Goal: Transaction & Acquisition: Book appointment/travel/reservation

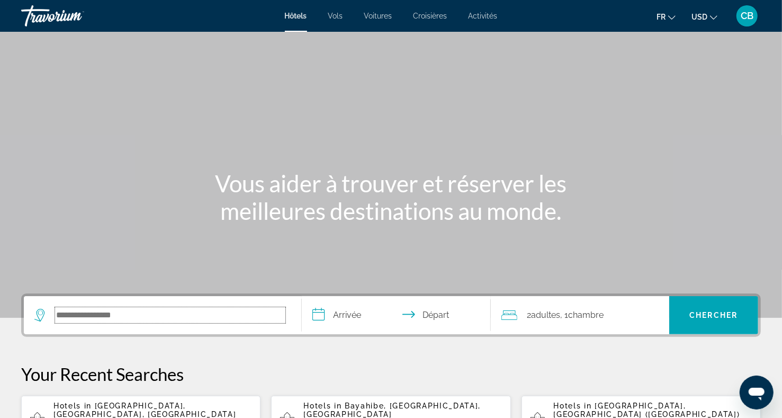
click at [131, 322] on input "Search hotel destination" at bounding box center [170, 315] width 230 height 16
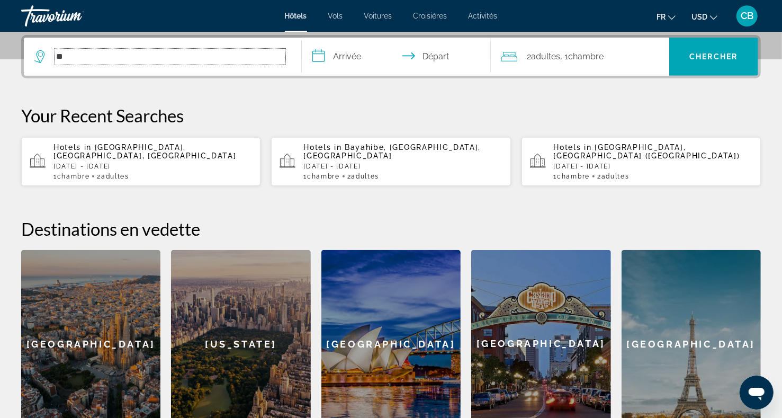
scroll to position [258, 0]
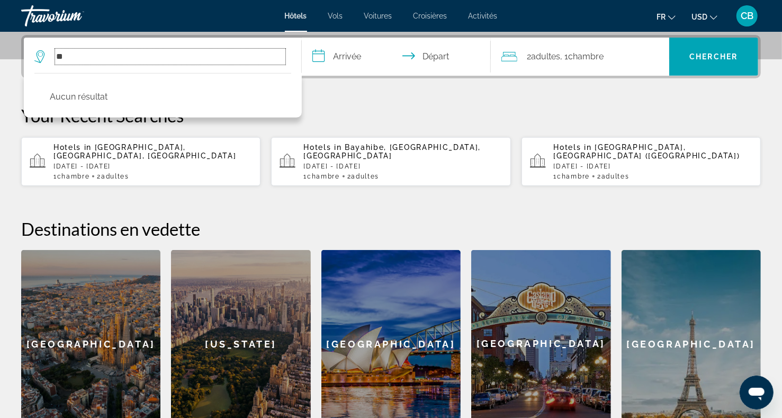
type input "*"
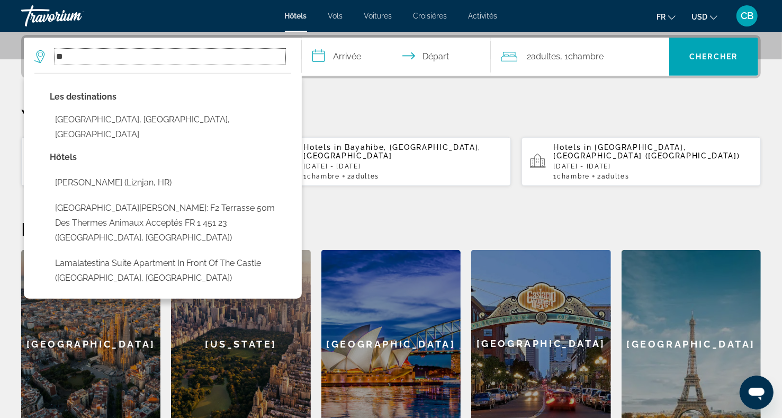
type input "*"
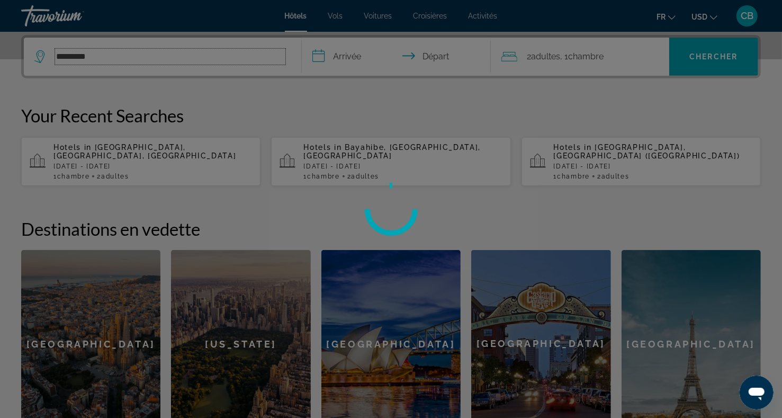
type input "**********"
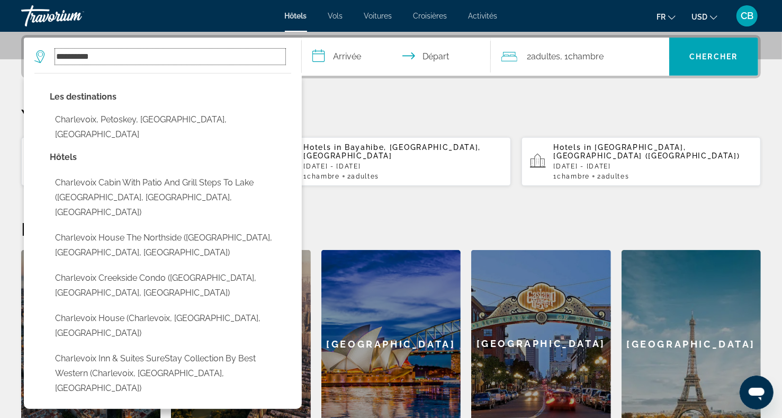
drag, startPoint x: 103, startPoint y: 51, endPoint x: 46, endPoint y: 50, distance: 57.2
click at [55, 50] on input "**********" at bounding box center [170, 57] width 230 height 16
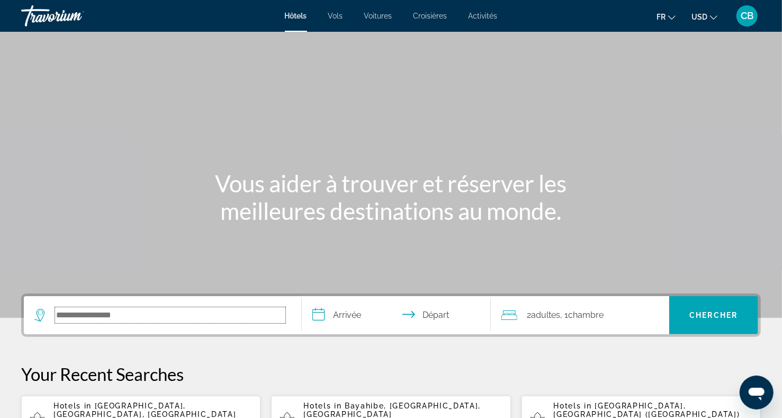
click at [138, 319] on input "Search hotel destination" at bounding box center [170, 315] width 230 height 16
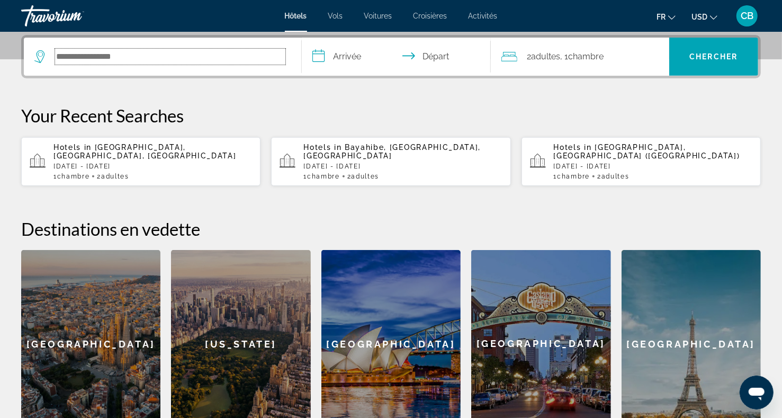
scroll to position [258, 0]
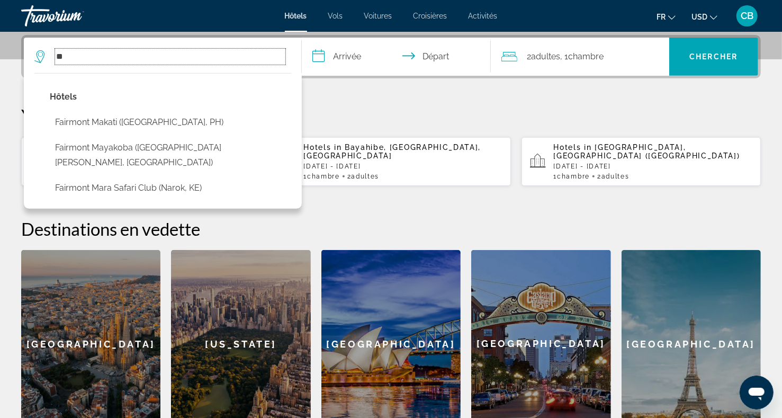
type input "*"
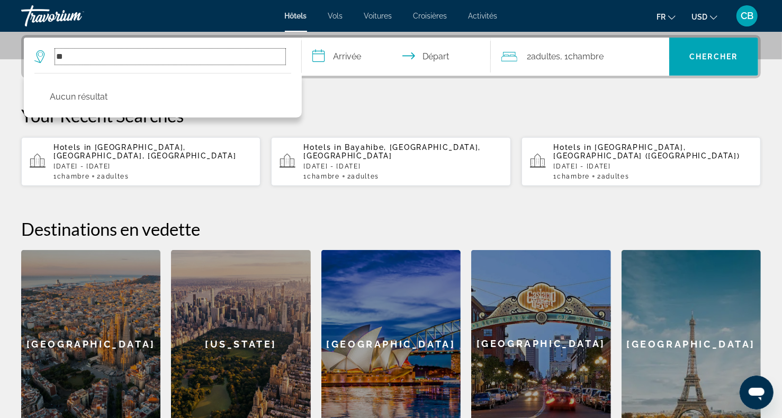
type input "*"
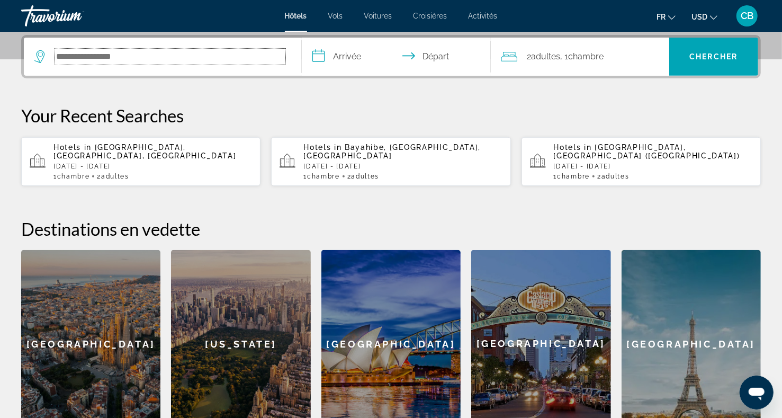
scroll to position [109, 0]
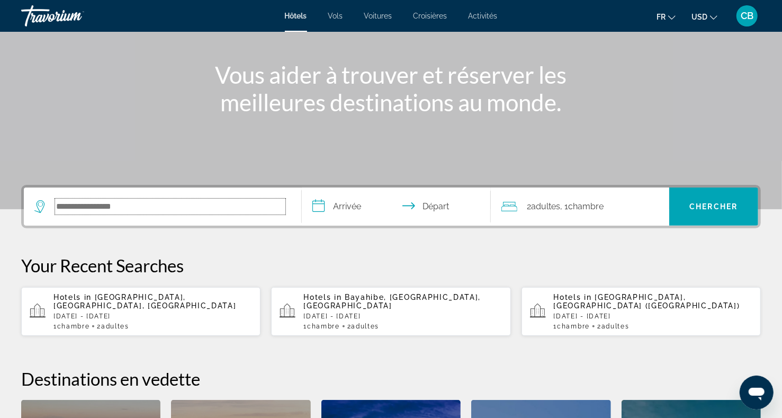
click at [196, 209] on input "Search hotel destination" at bounding box center [170, 207] width 230 height 16
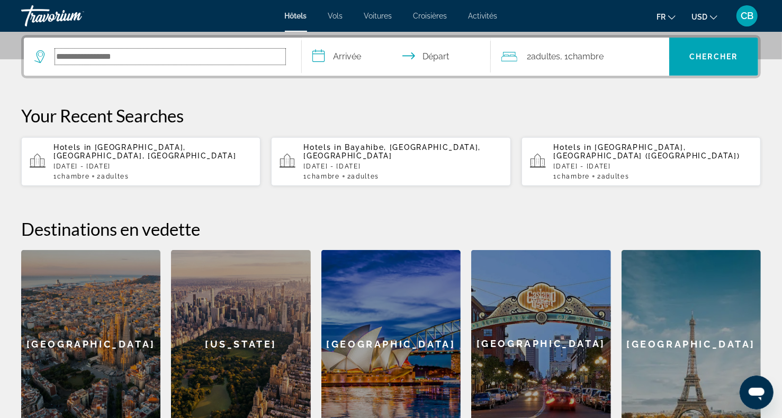
scroll to position [258, 0]
click at [184, 62] on input "Search hotel destination" at bounding box center [170, 57] width 230 height 16
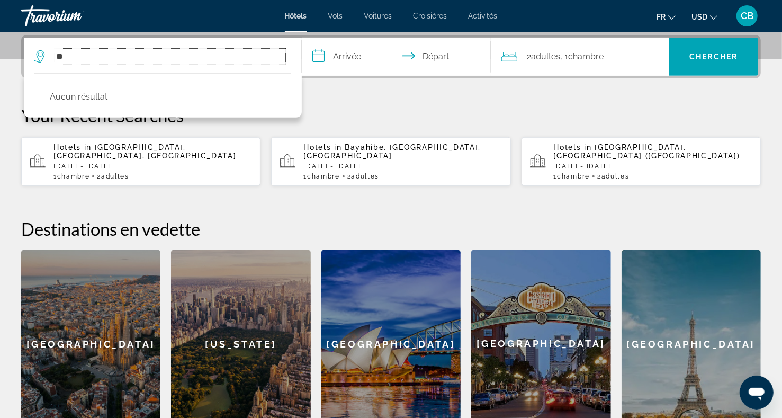
type input "*"
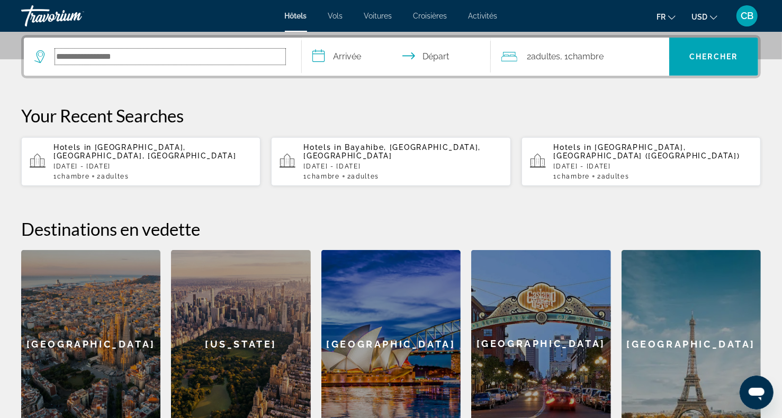
click at [122, 61] on input "Search hotel destination" at bounding box center [170, 57] width 230 height 16
type input "*"
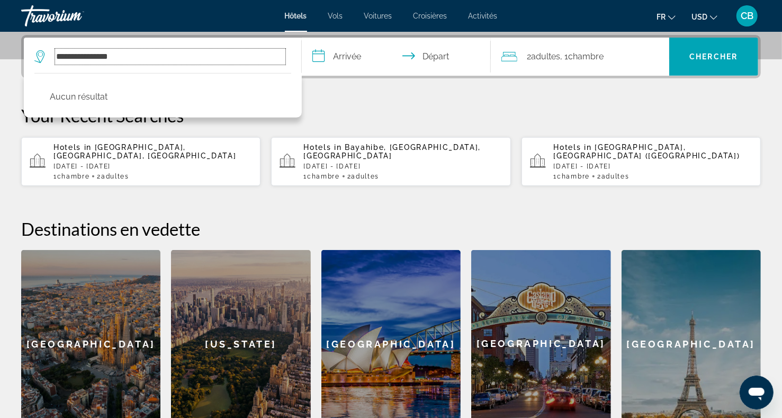
type input "**********"
